Goal: Task Accomplishment & Management: Manage account settings

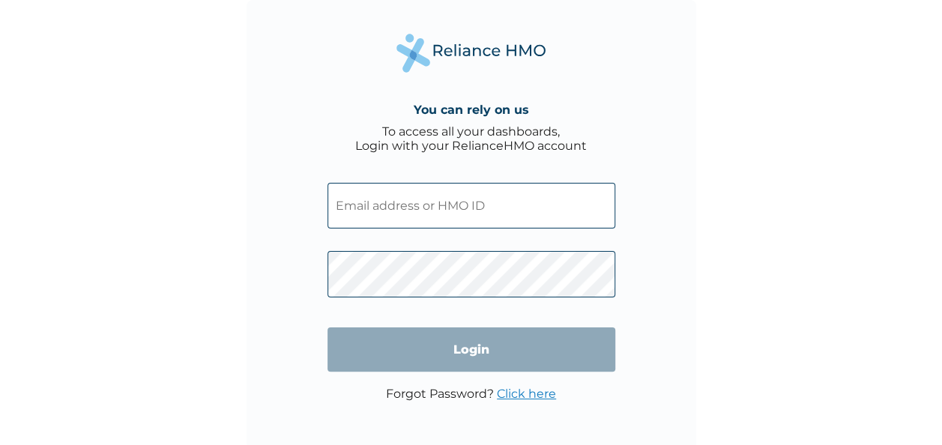
click at [0, 258] on html "You can rely on us To access all your dashboards, Login with your RelianceHMO a…" at bounding box center [471, 222] width 942 height 445
click at [131, 228] on div "You can rely on us To access all your dashboards, Login with your RelianceHMO a…" at bounding box center [471, 222] width 942 height 445
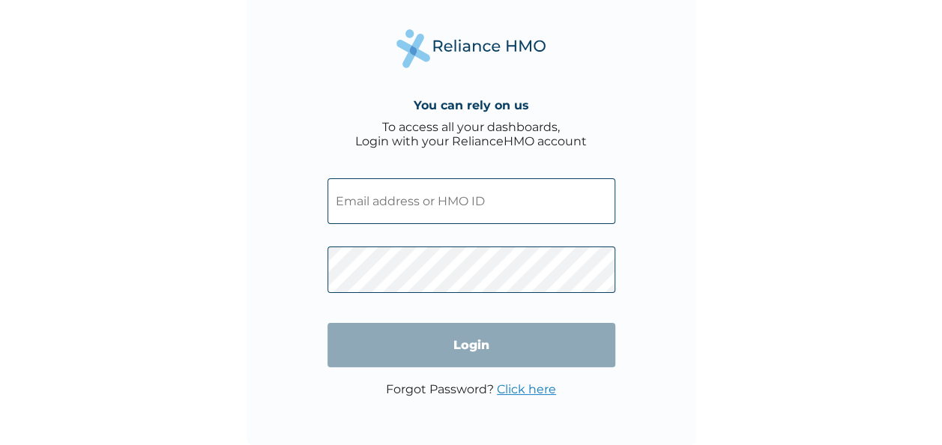
click at [57, 298] on div "You can rely on us To access all your dashboards, Login with your RelianceHMO a…" at bounding box center [471, 218] width 942 height 445
